Goal: Task Accomplishment & Management: Use online tool/utility

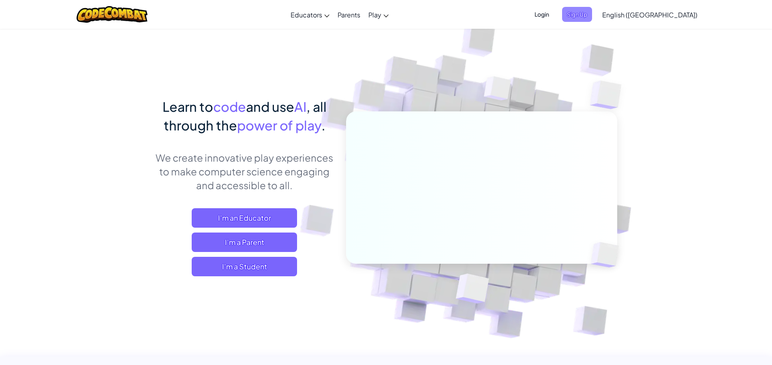
click at [592, 17] on span "Sign Up" at bounding box center [577, 14] width 30 height 15
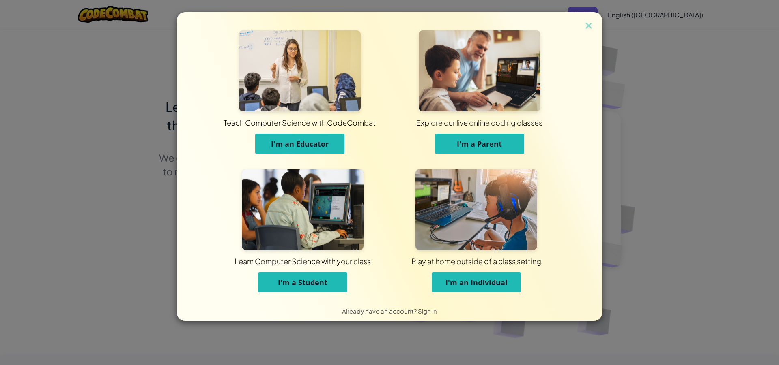
drag, startPoint x: 320, startPoint y: 270, endPoint x: 330, endPoint y: 290, distance: 23.0
click at [321, 271] on span "Learn Computer Science with your class" at bounding box center [302, 261] width 133 height 22
click at [330, 290] on button "I'm a Student" at bounding box center [302, 283] width 89 height 20
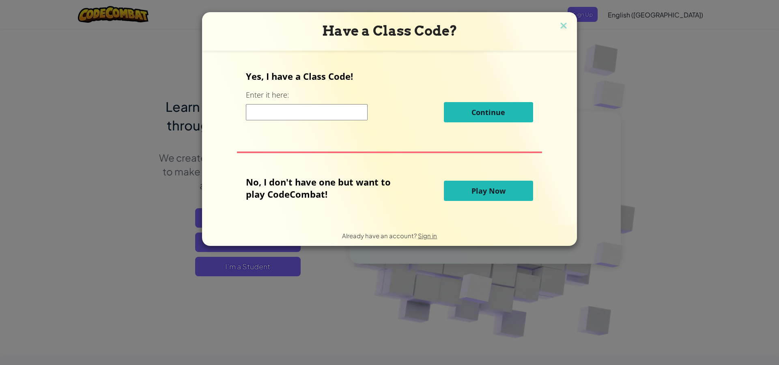
drag, startPoint x: 290, startPoint y: 121, endPoint x: 298, endPoint y: 105, distance: 18.3
click at [290, 121] on div "Continue" at bounding box center [389, 112] width 287 height 20
click at [300, 103] on div "Continue" at bounding box center [389, 112] width 287 height 20
click at [305, 114] on input at bounding box center [307, 112] width 122 height 16
type input "RingCoinToday"
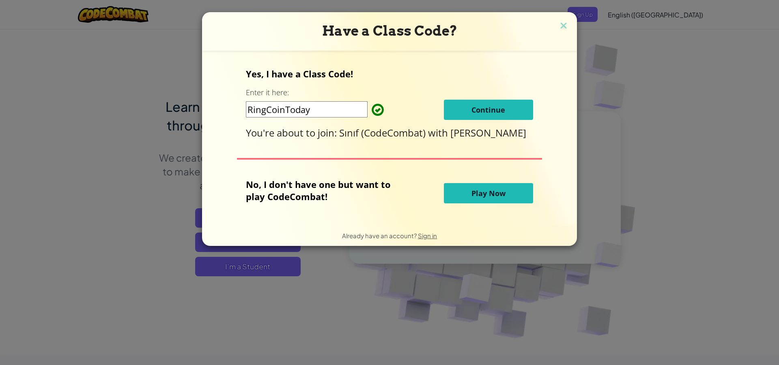
click at [470, 108] on button "Continue" at bounding box center [488, 110] width 89 height 20
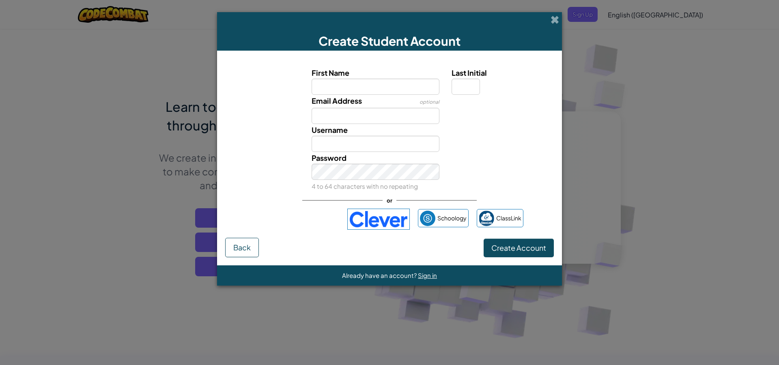
click at [380, 93] on input "First Name" at bounding box center [375, 87] width 128 height 16
type input "h"
type input "emirhan emir"
click at [483, 239] on button "Create Account" at bounding box center [518, 248] width 70 height 19
type input "Emirhan emir"
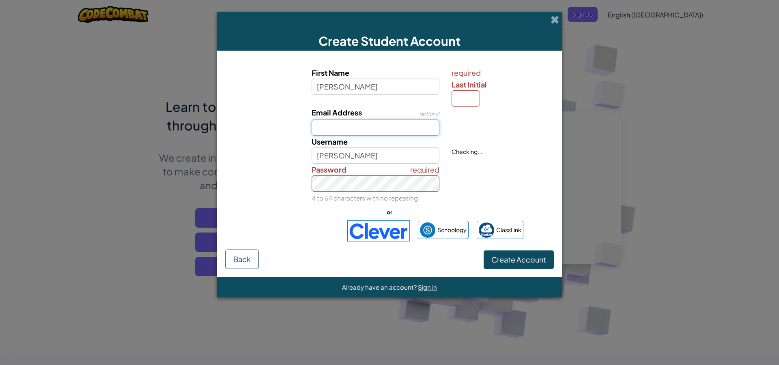
click at [383, 130] on input "Email Address" at bounding box center [375, 128] width 128 height 16
click at [477, 97] on input "Last Initial" at bounding box center [465, 98] width 28 height 16
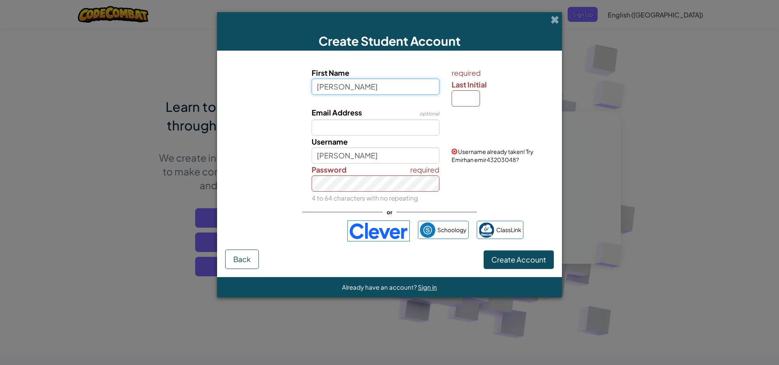
click at [398, 87] on input "emirhan emir" at bounding box center [375, 87] width 128 height 16
click at [397, 86] on input "emirhan emir" at bounding box center [375, 87] width 128 height 16
drag, startPoint x: 358, startPoint y: 87, endPoint x: 347, endPoint y: 87, distance: 10.9
click at [347, 87] on input "emirhan emir" at bounding box center [375, 87] width 128 height 16
click at [483, 251] on button "Create Account" at bounding box center [518, 260] width 70 height 19
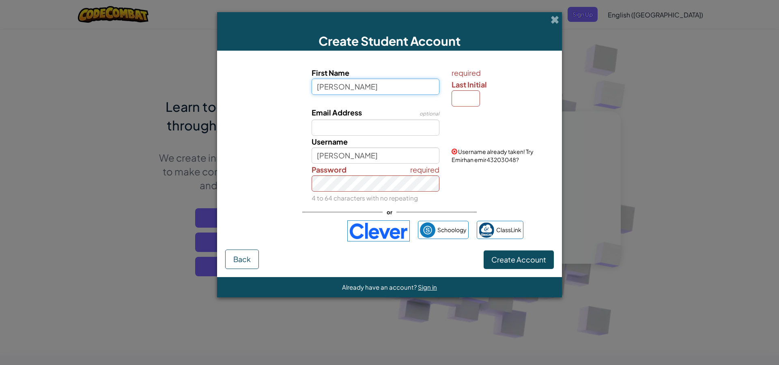
click at [347, 90] on input "emirhan r" at bounding box center [375, 87] width 128 height 16
click at [346, 90] on input "emirhan r" at bounding box center [375, 87] width 128 height 16
type input "emirhan"
type input "Emirhan"
click at [468, 100] on input "Last Initial" at bounding box center [465, 98] width 28 height 16
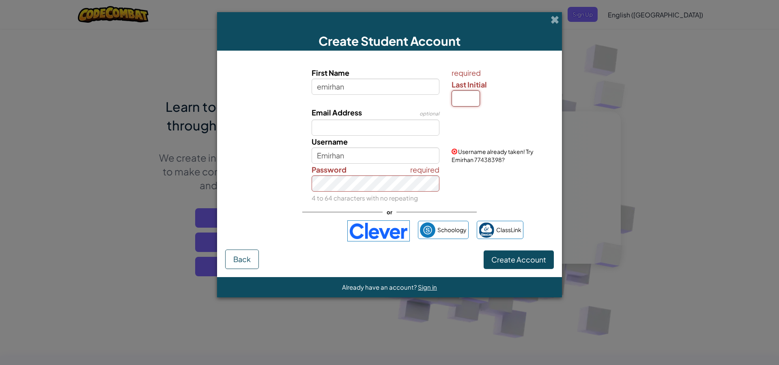
type input "e"
click at [468, 100] on input "e" at bounding box center [465, 98] width 28 height 16
click at [367, 128] on input "Email Address" at bounding box center [375, 128] width 128 height 16
click at [365, 128] on input "Email Address" at bounding box center [375, 128] width 128 height 16
click at [364, 128] on input "Email Address" at bounding box center [375, 128] width 128 height 16
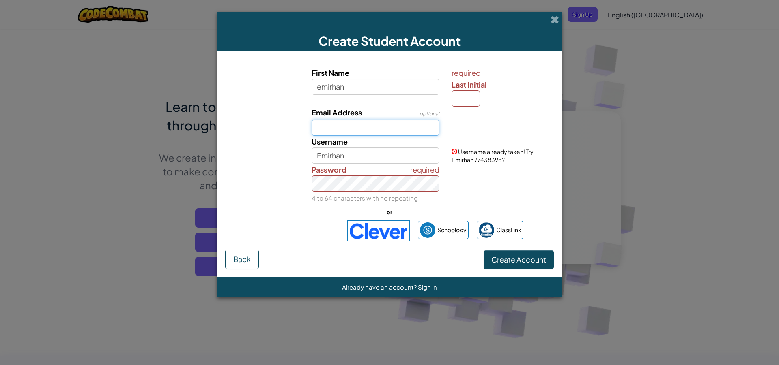
click at [364, 128] on input "Email Address" at bounding box center [375, 128] width 128 height 16
type input "hakan.korkmaz.ab.09@istek.k12.tr"
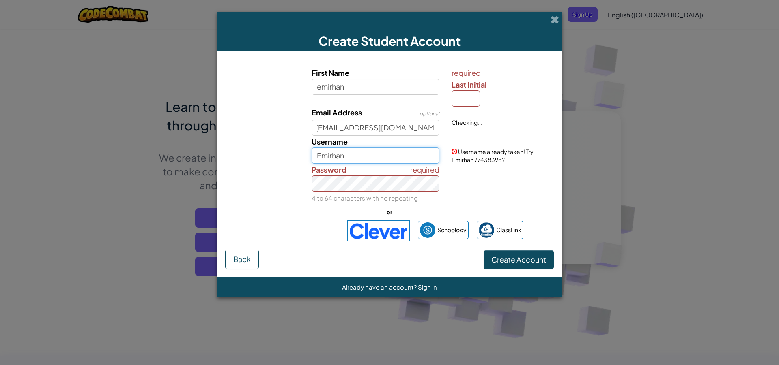
scroll to position [0, 0]
click at [382, 155] on input "Emirhan" at bounding box center [375, 156] width 128 height 16
click at [483, 251] on button "Create Account" at bounding box center [518, 260] width 70 height 19
drag, startPoint x: 513, startPoint y: 249, endPoint x: 511, endPoint y: 256, distance: 8.1
click at [511, 253] on form "First Name emirhan required Last Initial Email Address optional hakan.korkmaz.a…" at bounding box center [389, 164] width 345 height 227
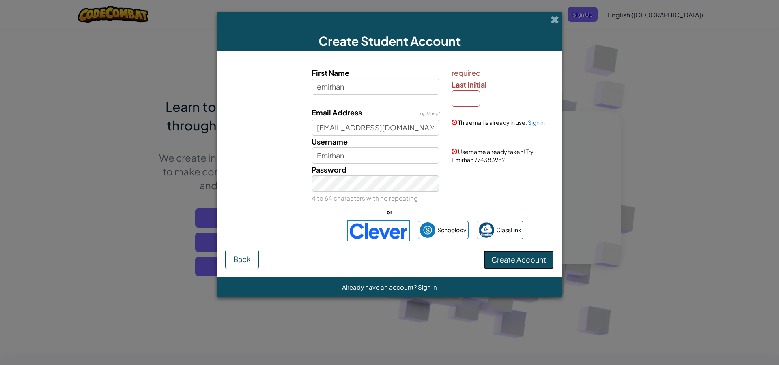
click at [511, 261] on span "Create Account" at bounding box center [518, 259] width 55 height 9
drag, startPoint x: 462, startPoint y: 79, endPoint x: 459, endPoint y: 99, distance: 19.6
click at [460, 94] on div "required Last Initial" at bounding box center [501, 87] width 100 height 40
click at [459, 99] on input "Last Initial" at bounding box center [465, 98] width 28 height 16
type input "e"
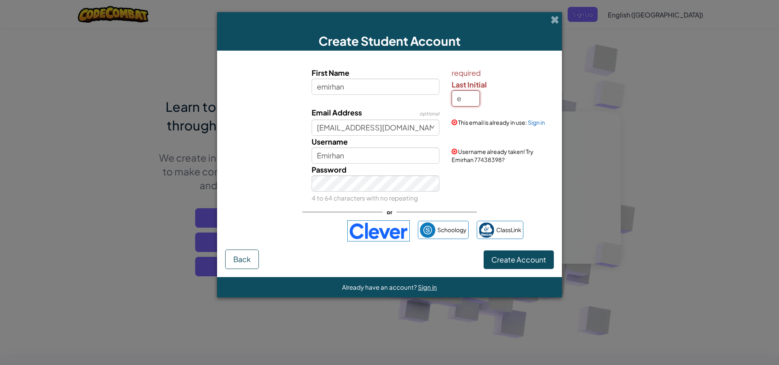
click at [483, 251] on button "Create Account" at bounding box center [518, 260] width 70 height 19
type input "Emirhan E"
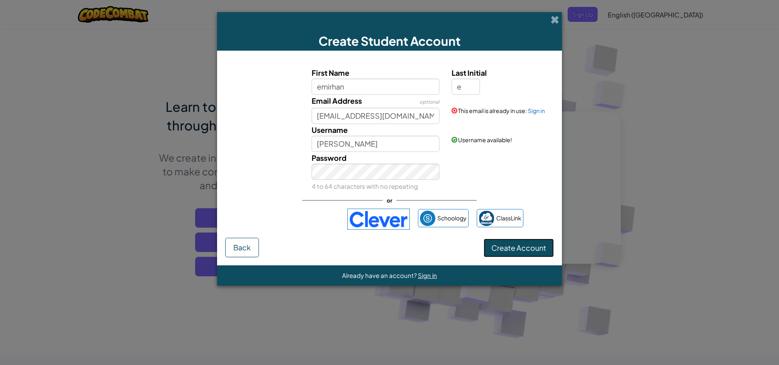
click at [528, 241] on button "Create Account" at bounding box center [518, 248] width 70 height 19
drag, startPoint x: 443, startPoint y: 121, endPoint x: 444, endPoint y: 103, distance: 18.3
click at [440, 92] on div "First Name emirhan" at bounding box center [375, 81] width 140 height 28
click at [543, 110] on link "Sign in" at bounding box center [536, 110] width 17 height 7
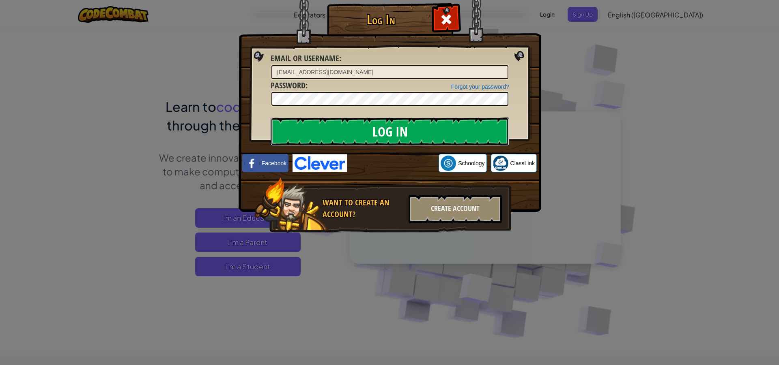
click at [483, 122] on input "Log In" at bounding box center [389, 132] width 238 height 28
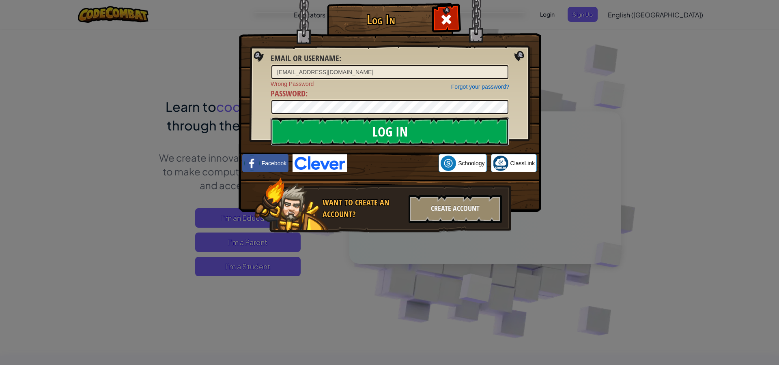
click at [420, 138] on input "Log In" at bounding box center [389, 132] width 238 height 28
click at [270, 118] on input "Log In" at bounding box center [389, 132] width 238 height 28
click at [432, 120] on input "Log In" at bounding box center [389, 132] width 238 height 28
click at [382, 131] on input "Log In" at bounding box center [389, 132] width 238 height 28
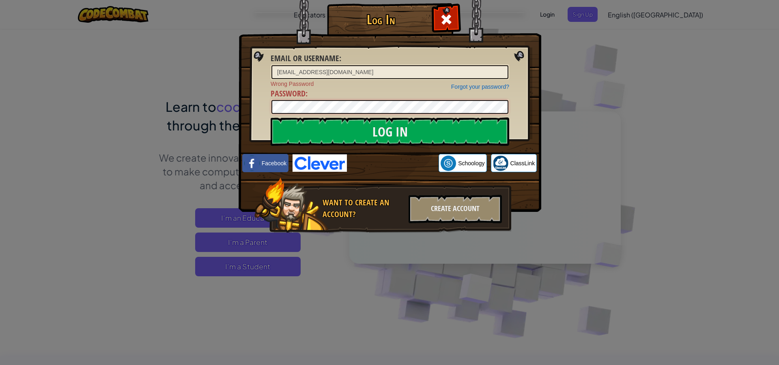
click at [60, 131] on div "Log In Email or Username : hakan.korkmaz.ab.09@istek.k12.tr Forgot your passwor…" at bounding box center [389, 182] width 779 height 365
click at [270, 118] on input "Log In" at bounding box center [389, 132] width 238 height 28
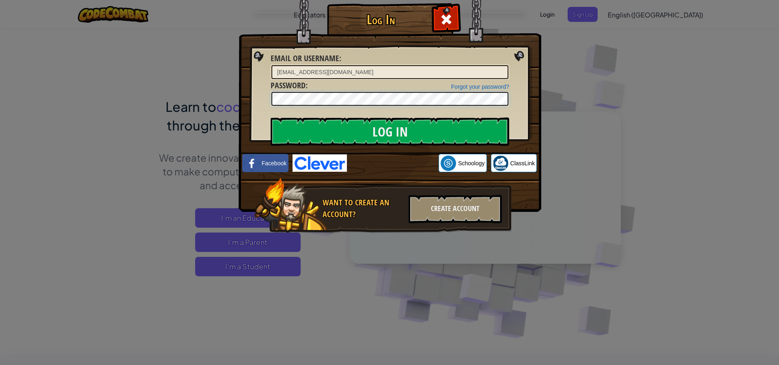
click at [270, 118] on input "Log In" at bounding box center [389, 132] width 238 height 28
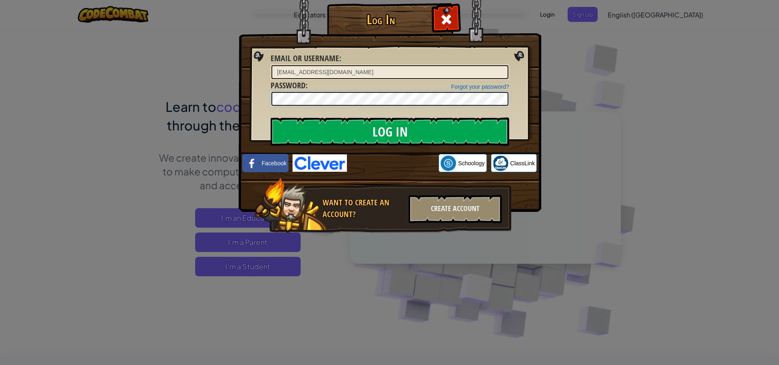
click at [270, 118] on input "Log In" at bounding box center [389, 132] width 238 height 28
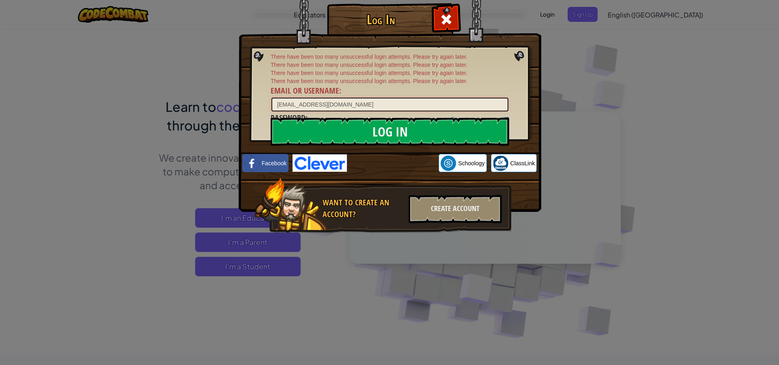
click at [384, 96] on div "There have been too many unsuccessful login attempts. Please try again later. T…" at bounding box center [389, 83] width 238 height 60
drag, startPoint x: 528, startPoint y: 97, endPoint x: 496, endPoint y: 113, distance: 35.9
click at [511, 104] on img at bounding box center [389, 94] width 303 height 236
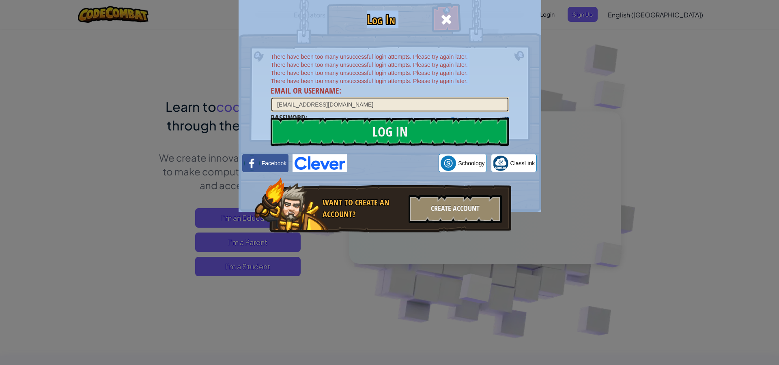
drag, startPoint x: 399, startPoint y: 96, endPoint x: 455, endPoint y: 75, distance: 59.9
click at [405, 49] on div "Log In There have been too many unsuccessful login attempts. Please try again l…" at bounding box center [389, 130] width 270 height 236
click at [484, 127] on input "Log In" at bounding box center [389, 132] width 238 height 28
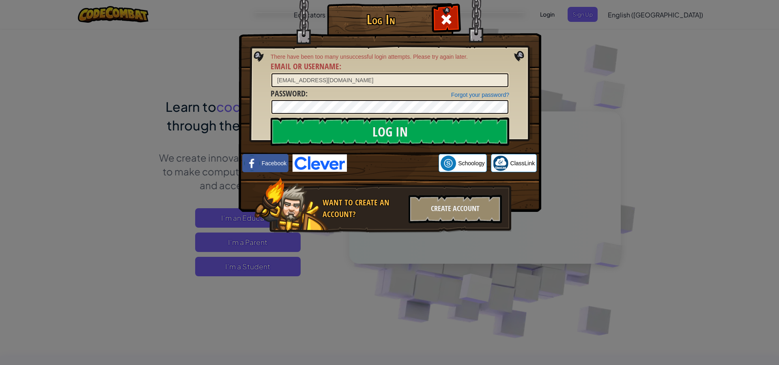
click at [368, 112] on div at bounding box center [389, 106] width 238 height 15
click at [270, 118] on input "Log In" at bounding box center [389, 132] width 238 height 28
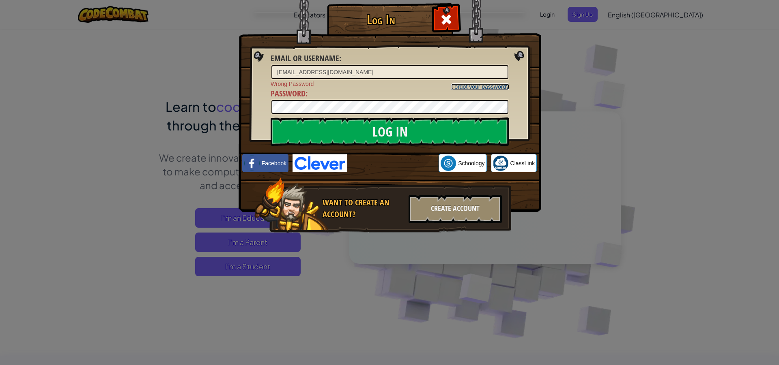
click at [475, 85] on link "Forgot your password?" at bounding box center [480, 87] width 58 height 6
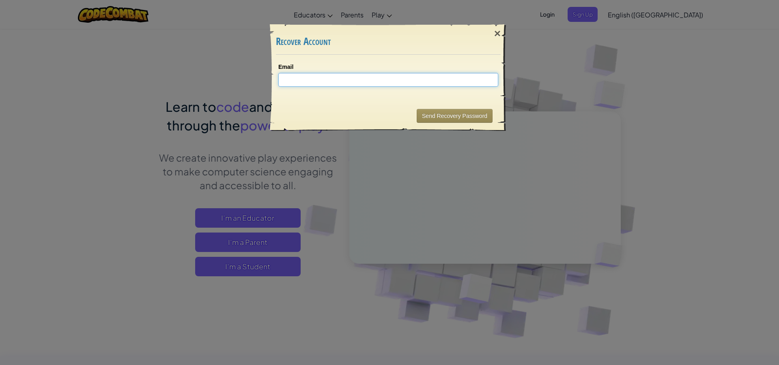
click at [309, 80] on input "Email" at bounding box center [388, 80] width 220 height 14
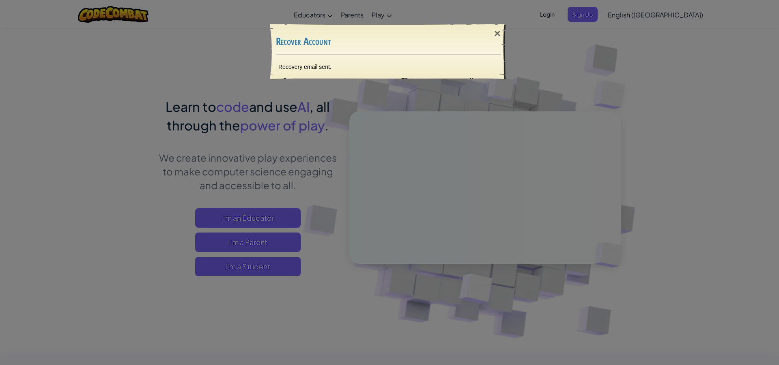
click at [479, 32] on div "× Recover Account" at bounding box center [388, 40] width 225 height 30
drag, startPoint x: 333, startPoint y: 114, endPoint x: 214, endPoint y: 103, distance: 119.0
click at [214, 103] on div "× Recover Account Recovery email sent. Sending..." at bounding box center [389, 182] width 779 height 365
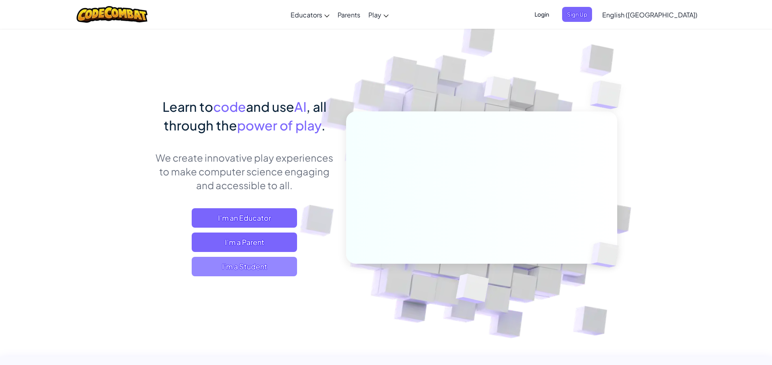
click at [247, 268] on span "I'm a Student" at bounding box center [244, 266] width 105 height 19
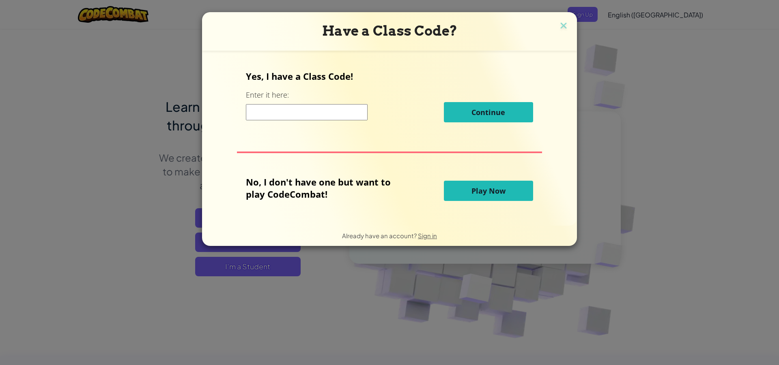
click at [307, 109] on input at bounding box center [307, 112] width 122 height 16
type input "RingCoinToday"
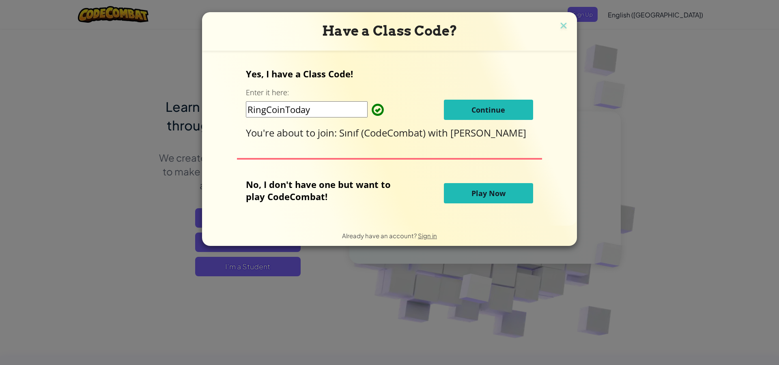
click at [464, 107] on button "Continue" at bounding box center [488, 110] width 89 height 20
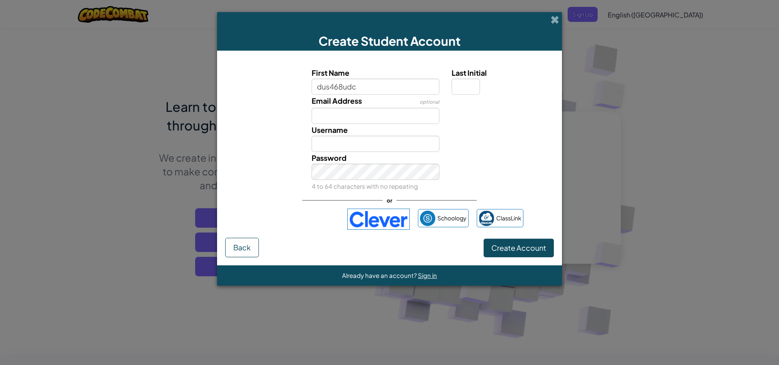
type input "dus468udc"
type input "Dus468udc"
click at [462, 90] on input "Last Initial" at bounding box center [465, 87] width 28 height 16
type input "d"
type input "Dus468udcD"
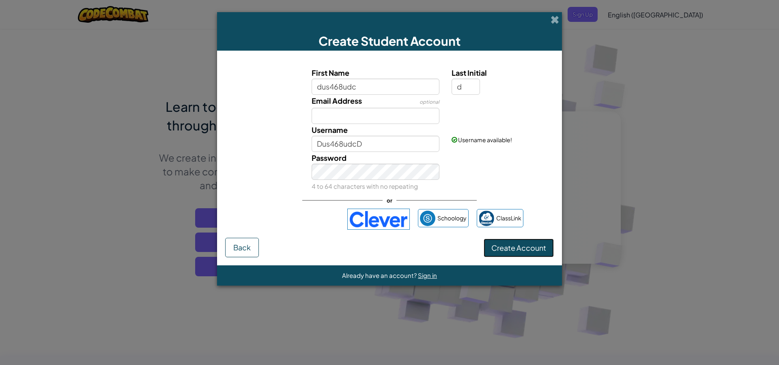
click at [521, 246] on span "Create Account" at bounding box center [518, 247] width 55 height 9
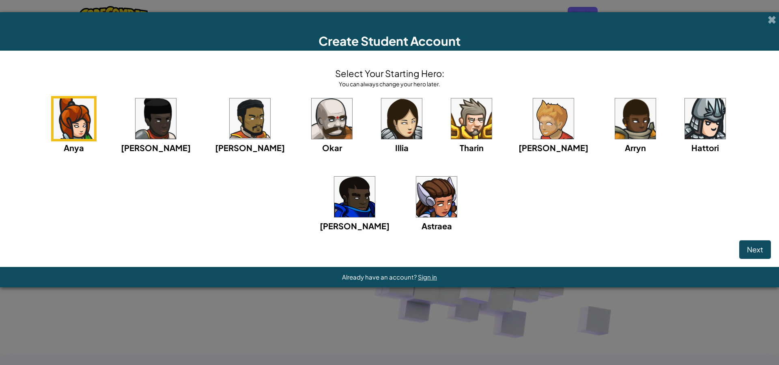
click at [487, 182] on div "Anya Ida Alejandro Okar Illia Tharin Ned Arryn Hattori Gordon Astraea" at bounding box center [389, 174] width 762 height 157
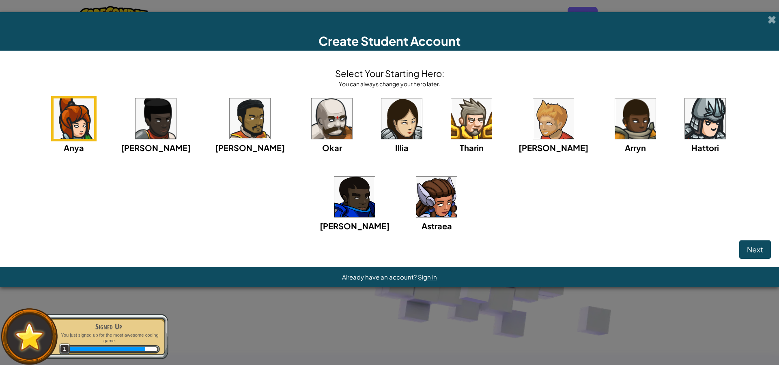
click at [311, 110] on img at bounding box center [331, 119] width 41 height 41
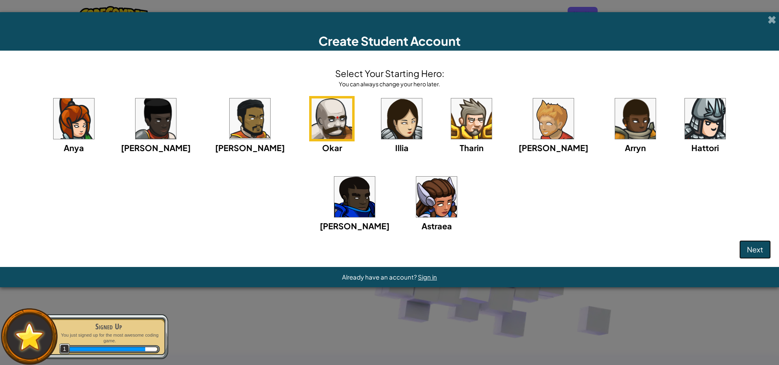
click at [755, 252] on span "Next" at bounding box center [755, 249] width 16 height 9
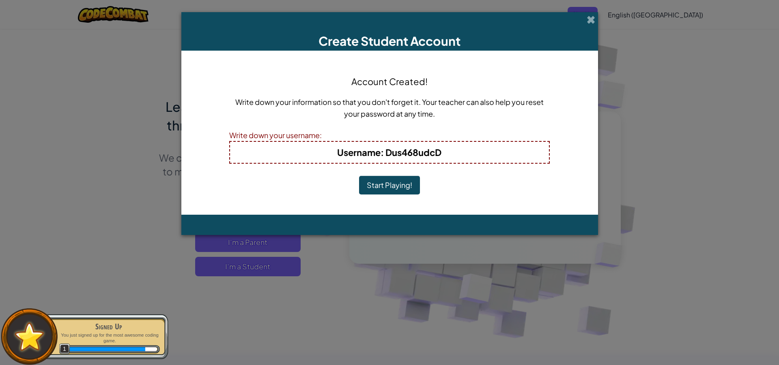
click at [390, 182] on button "Start Playing!" at bounding box center [389, 185] width 61 height 19
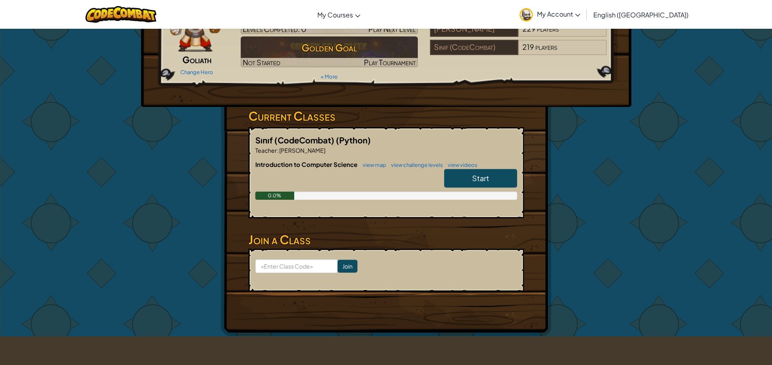
scroll to position [81, 0]
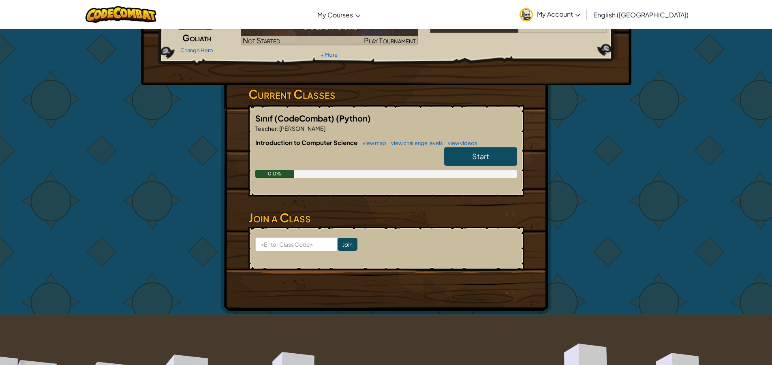
click at [496, 150] on link "Start" at bounding box center [480, 156] width 73 height 19
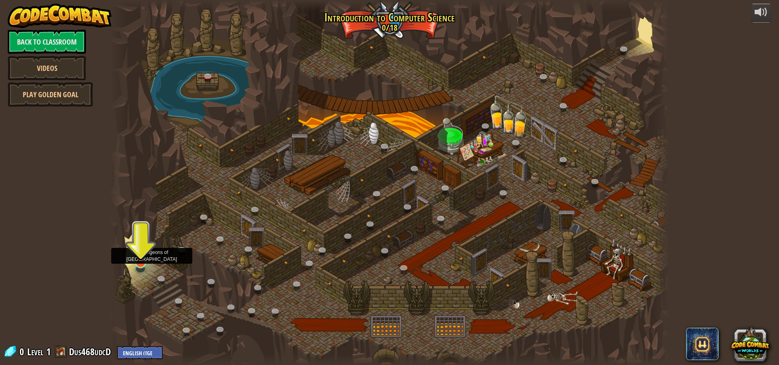
click at [144, 260] on img at bounding box center [140, 247] width 15 height 34
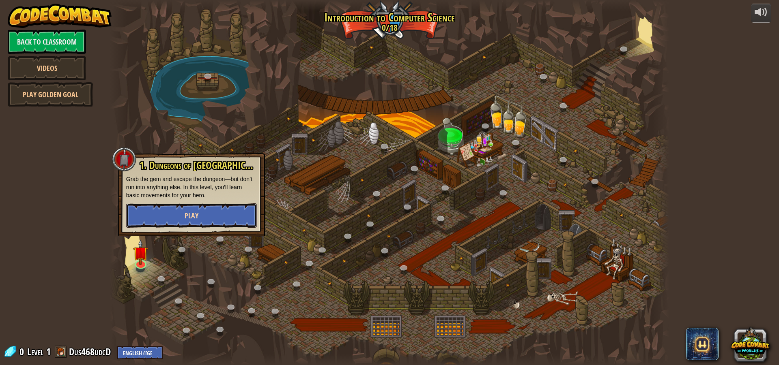
click at [212, 214] on button "Play" at bounding box center [191, 216] width 131 height 24
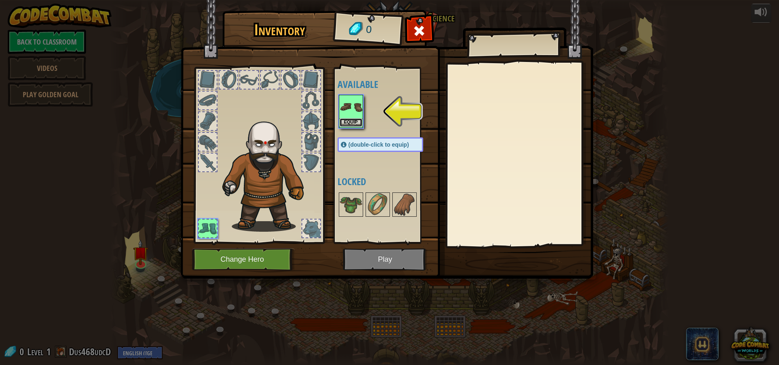
click at [352, 121] on button "Equip" at bounding box center [350, 122] width 23 height 9
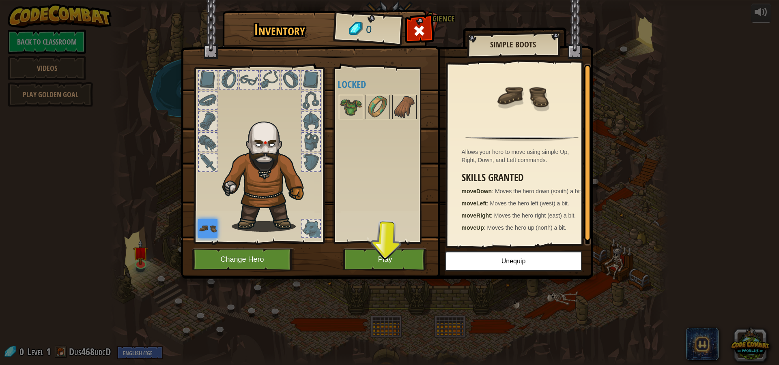
click at [383, 247] on img at bounding box center [386, 132] width 412 height 294
click at [378, 255] on button "Play" at bounding box center [385, 260] width 85 height 22
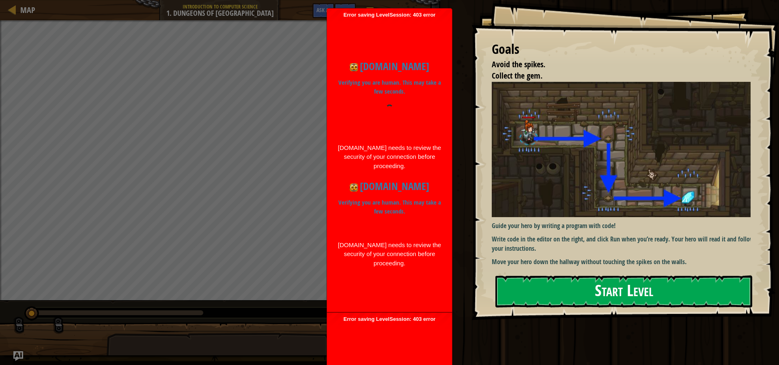
click at [565, 296] on button "Start Level" at bounding box center [623, 292] width 257 height 32
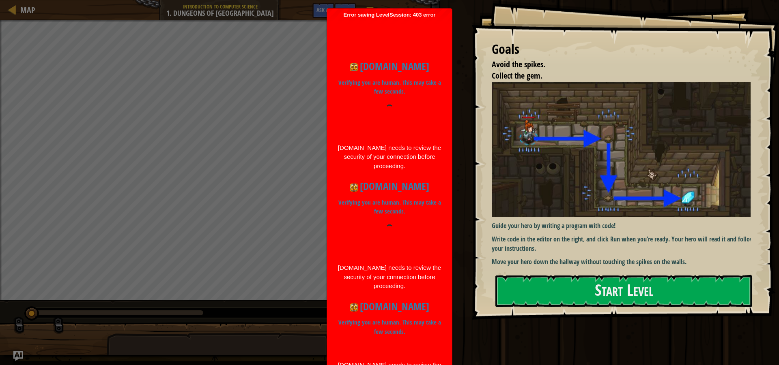
click at [406, 188] on h1 "[DOMAIN_NAME]" at bounding box center [389, 186] width 105 height 15
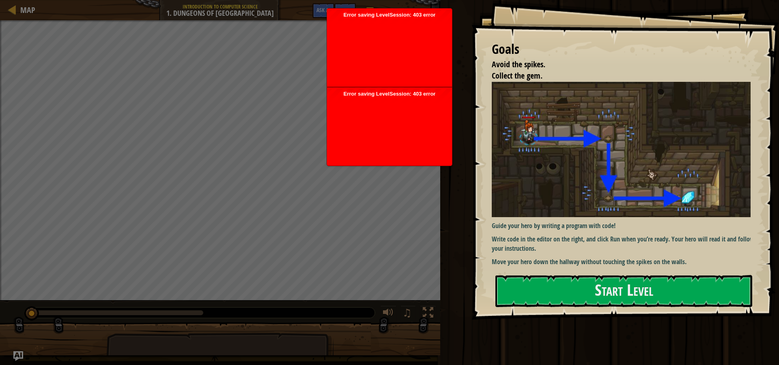
click at [368, 135] on div at bounding box center [389, 129] width 117 height 65
click at [368, 133] on div at bounding box center [389, 129] width 117 height 65
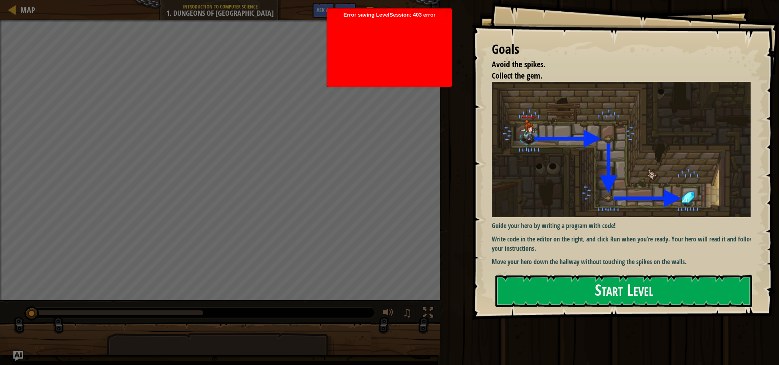
click at [426, 64] on div at bounding box center [389, 50] width 117 height 65
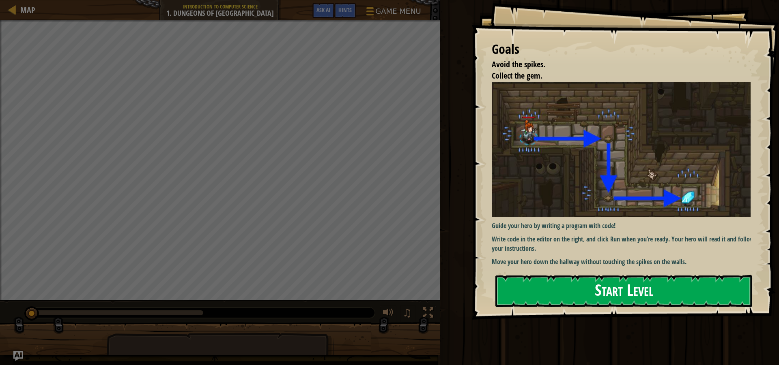
click at [564, 293] on button "Start Level" at bounding box center [623, 291] width 257 height 32
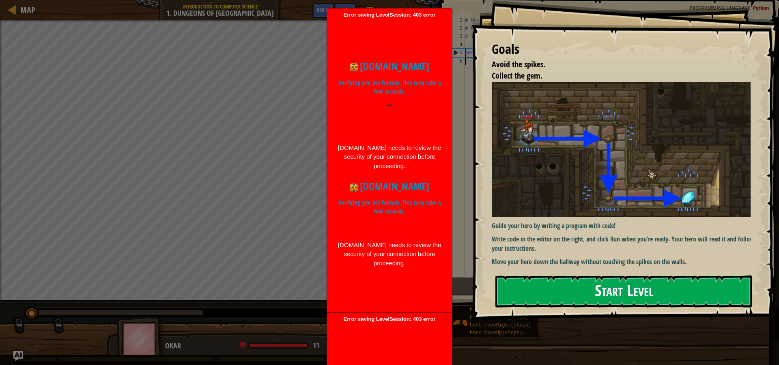
drag, startPoint x: 588, startPoint y: 293, endPoint x: 586, endPoint y: 297, distance: 5.3
click at [587, 296] on button "Start Level" at bounding box center [623, 292] width 257 height 32
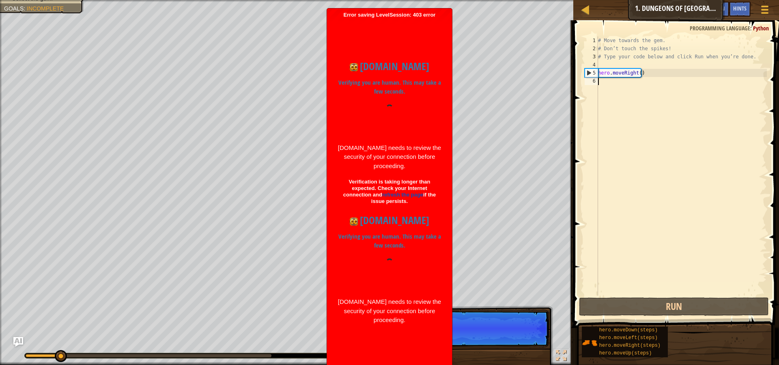
type textarea "e"
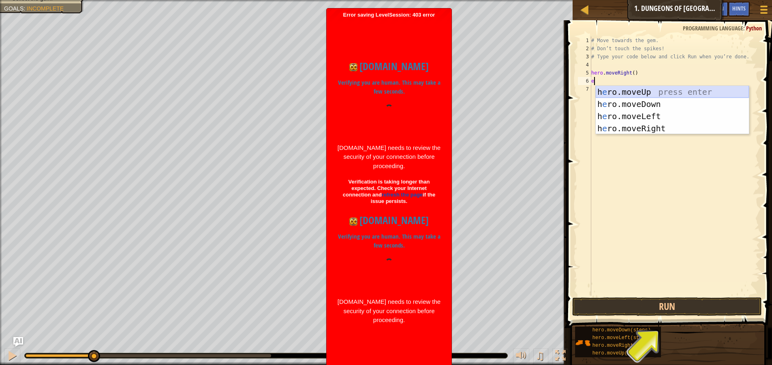
click at [689, 89] on div "h e ro.moveUp press enter h e ro.moveDown press enter h e ro.moveLeft press ent…" at bounding box center [672, 122] width 153 height 73
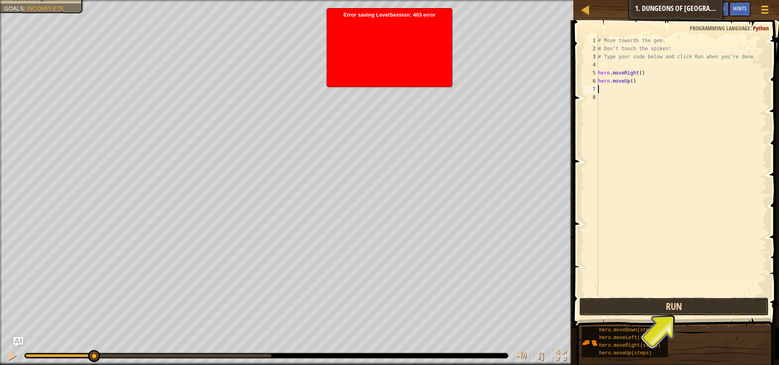
click at [672, 311] on button "Run" at bounding box center [674, 307] width 190 height 19
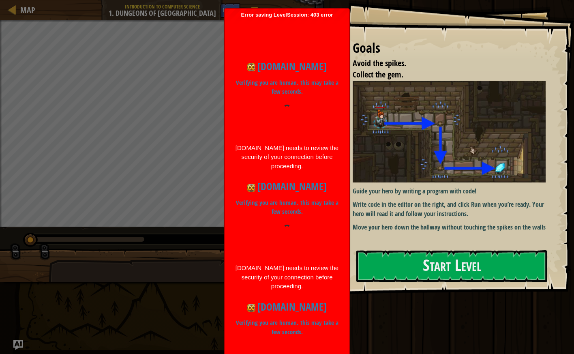
click at [502, 26] on div "Goals Avoid the spikes. Collect the gem. Guide your hero by writing a program w…" at bounding box center [454, 147] width 242 height 295
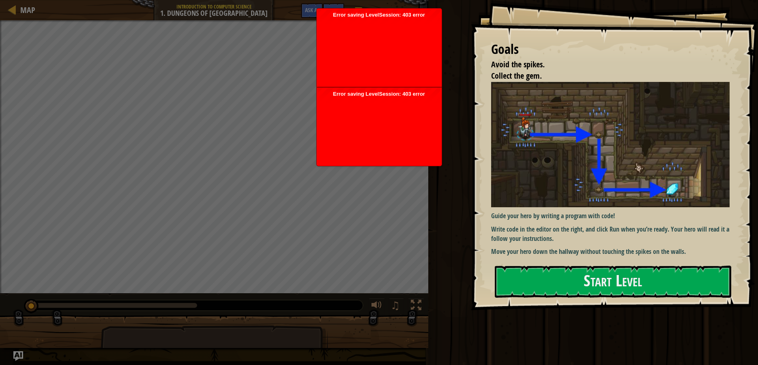
click at [361, 141] on div at bounding box center [379, 129] width 117 height 65
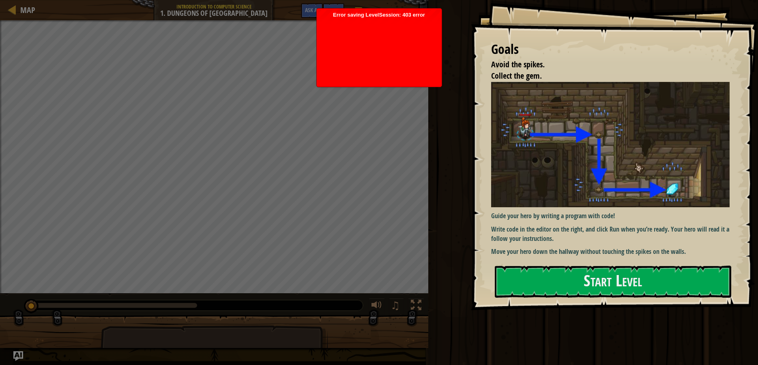
click at [358, 51] on div at bounding box center [379, 50] width 117 height 65
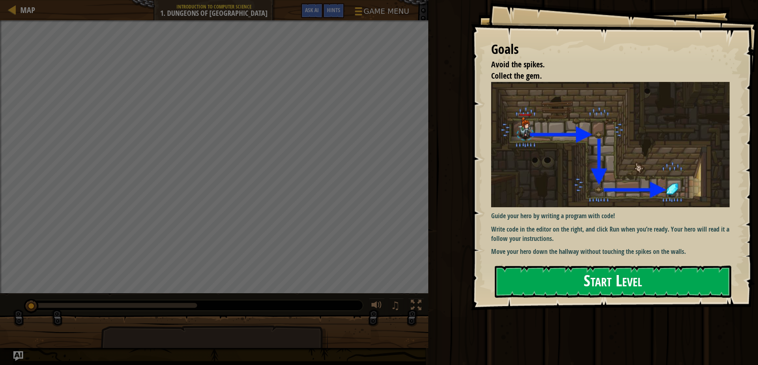
click at [693, 287] on button "Start Level" at bounding box center [613, 282] width 237 height 32
